Goal: Task Accomplishment & Management: Manage account settings

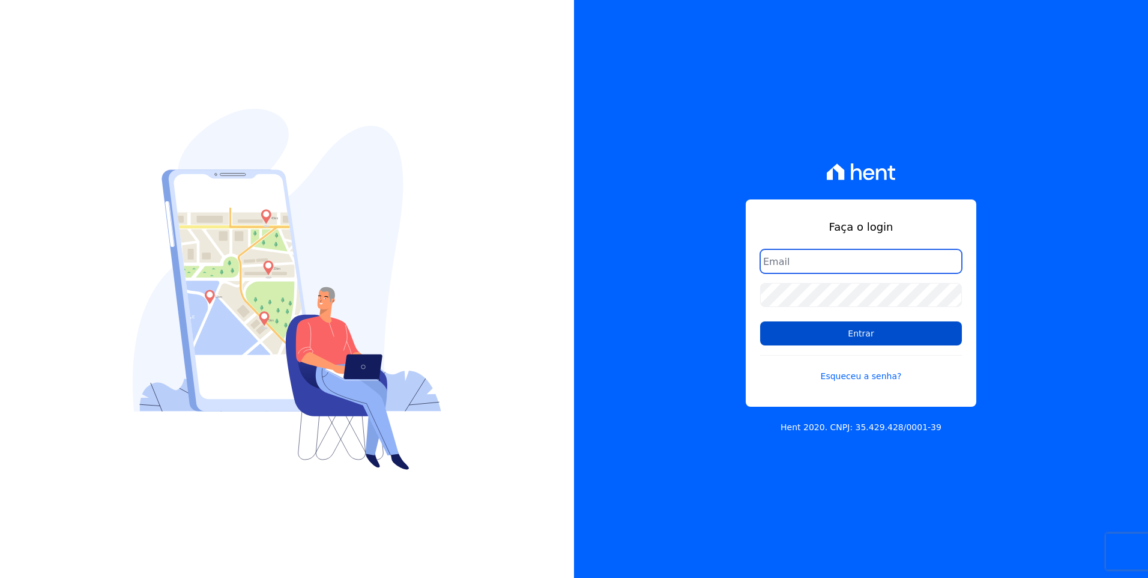
type input "[EMAIL_ADDRESS][DOMAIN_NAME]"
click at [887, 328] on input "Entrar" at bounding box center [861, 333] width 202 height 24
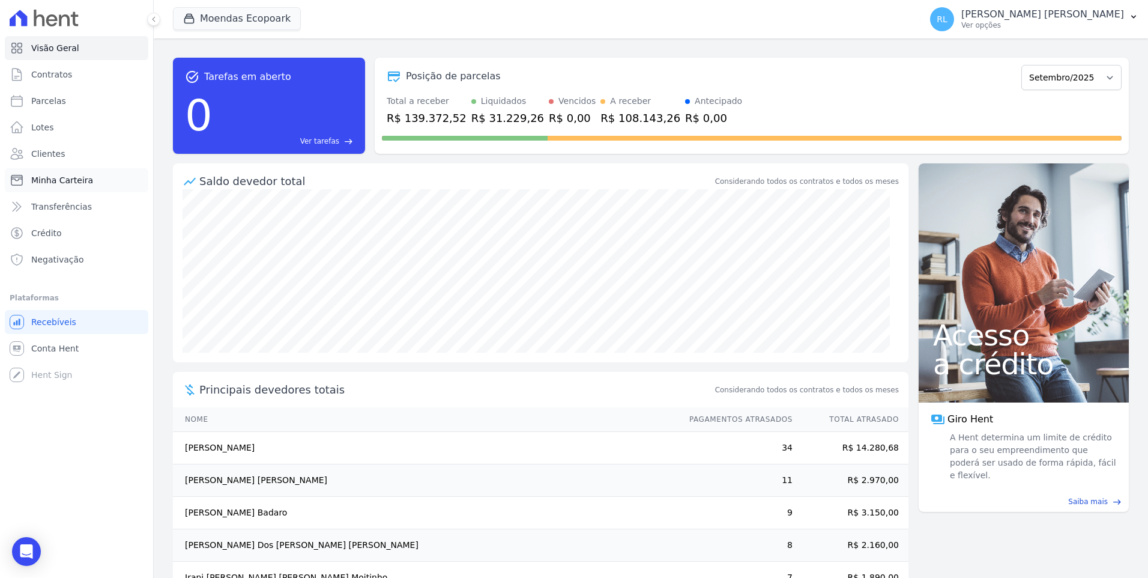
click at [77, 175] on span "Minha Carteira" at bounding box center [62, 180] width 62 height 12
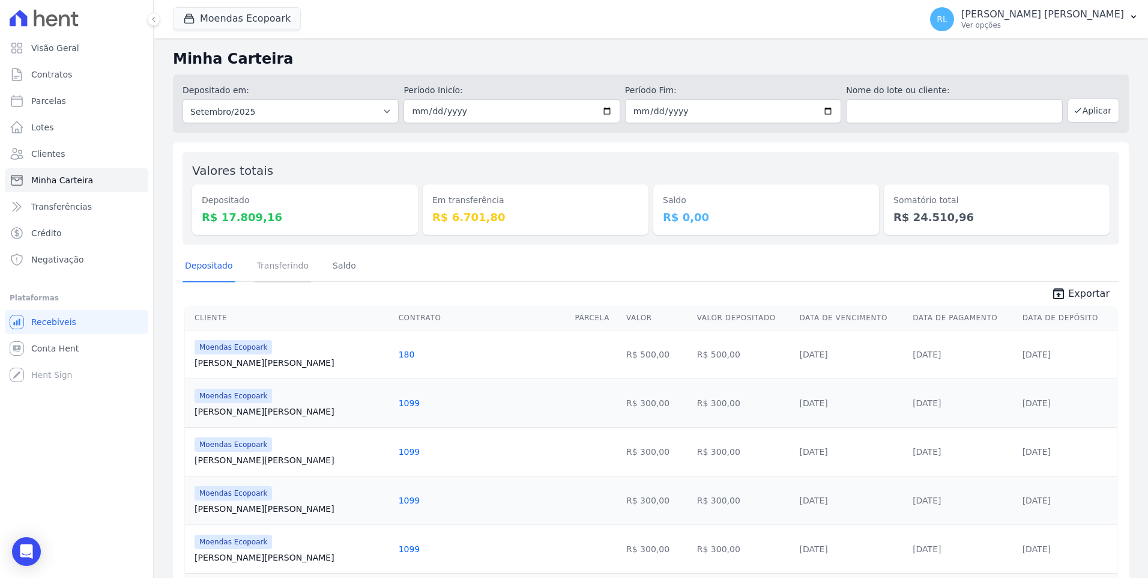
click at [273, 270] on link "Transferindo" at bounding box center [283, 266] width 57 height 31
